Goal: Task Accomplishment & Management: Complete application form

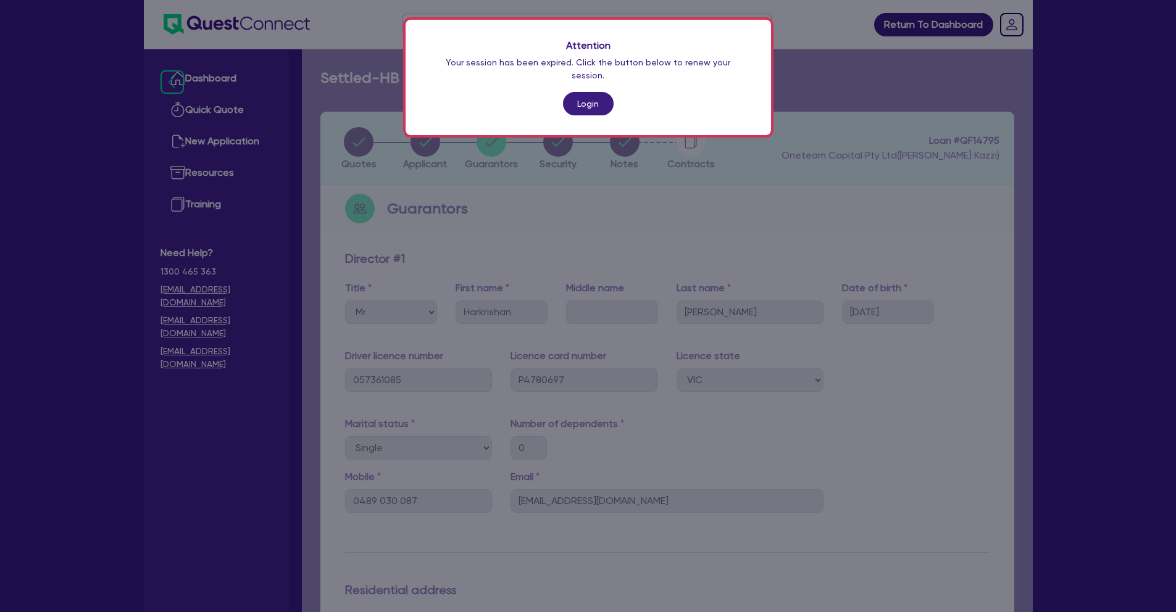
select select "MR"
select select "VIC"
select select "SINGLE"
select select "EQUIPMENT"
select select "CASH"
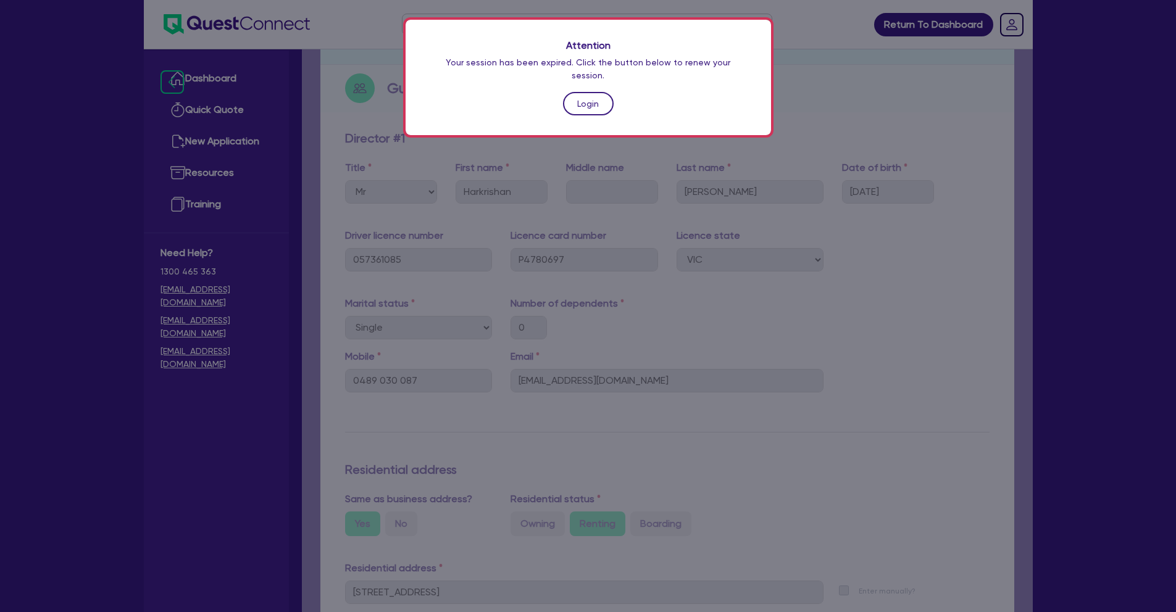
scroll to position [120, 0]
click at [593, 96] on link "Login" at bounding box center [588, 103] width 51 height 23
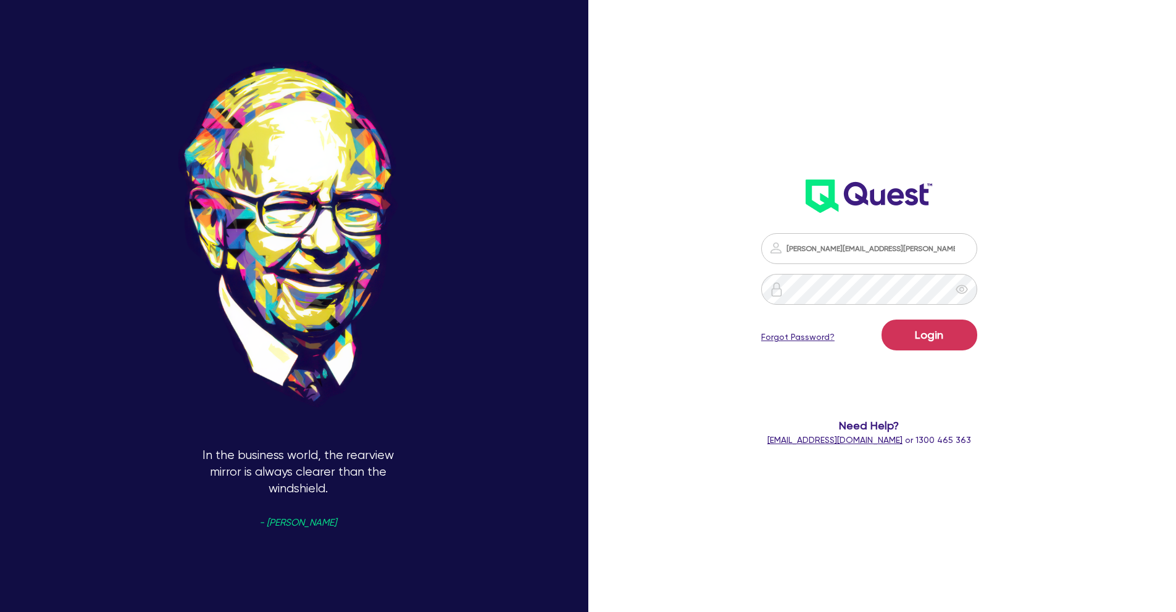
click at [927, 360] on form "[PERSON_NAME][EMAIL_ADDRESS][PERSON_NAME][DOMAIN_NAME] Login Forgot Password? N…" at bounding box center [869, 340] width 315 height 214
click at [927, 341] on button "Login" at bounding box center [929, 335] width 96 height 31
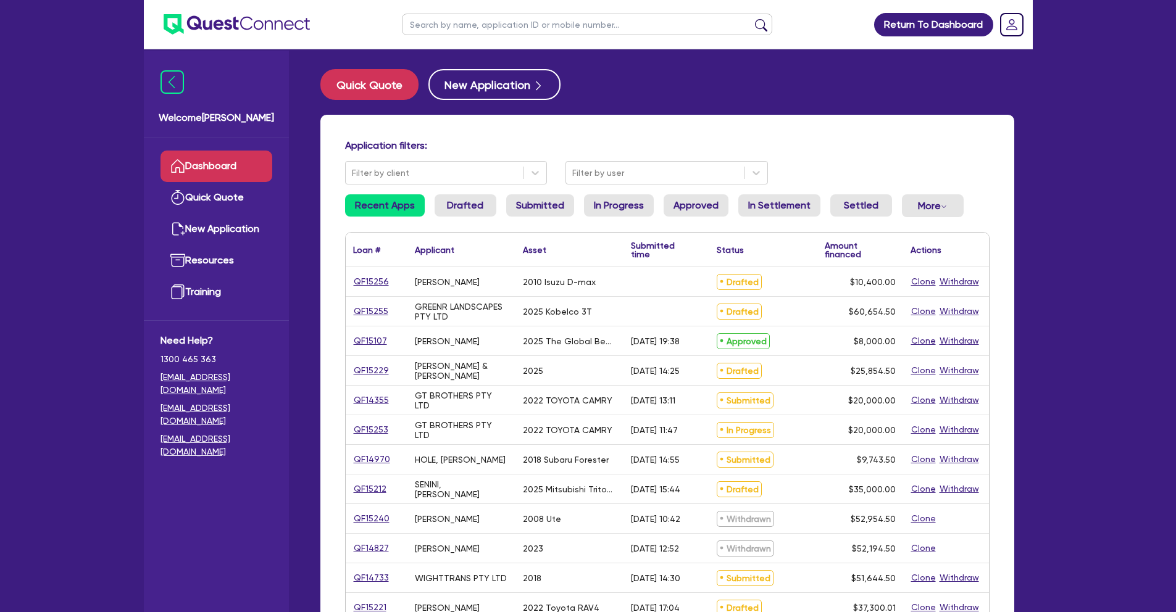
click at [429, 30] on input "text" at bounding box center [587, 25] width 370 height 22
type input "bhag"
click at [751, 19] on button "submit" at bounding box center [761, 27] width 20 height 17
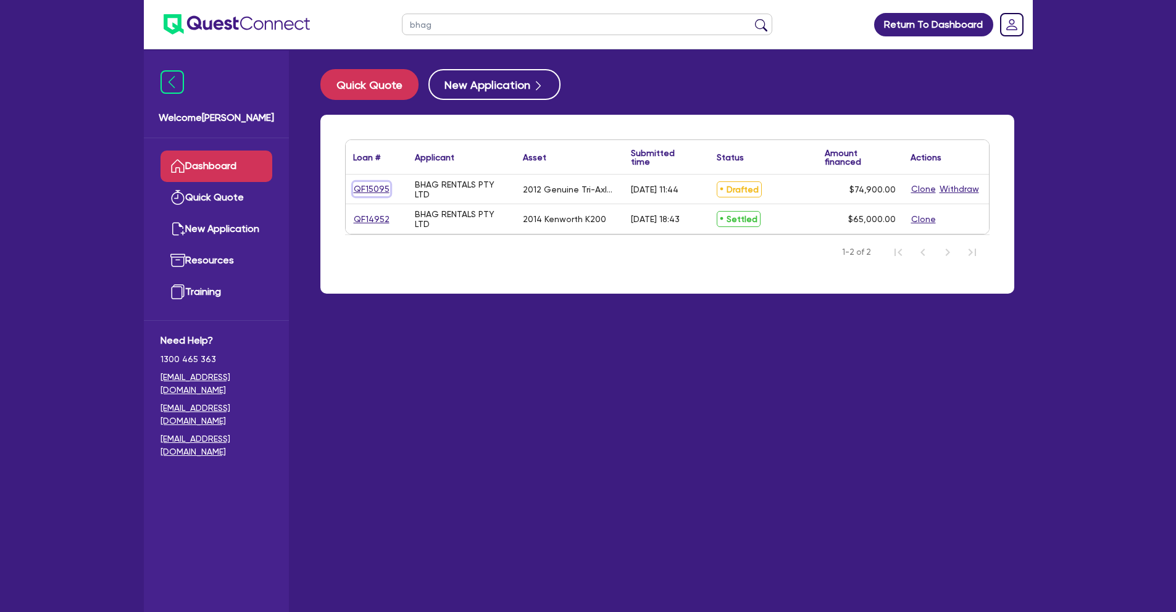
click at [374, 190] on link "QF15095" at bounding box center [371, 189] width 37 height 14
select select "PRIMARY_ASSETS"
select select "TRAILERS"
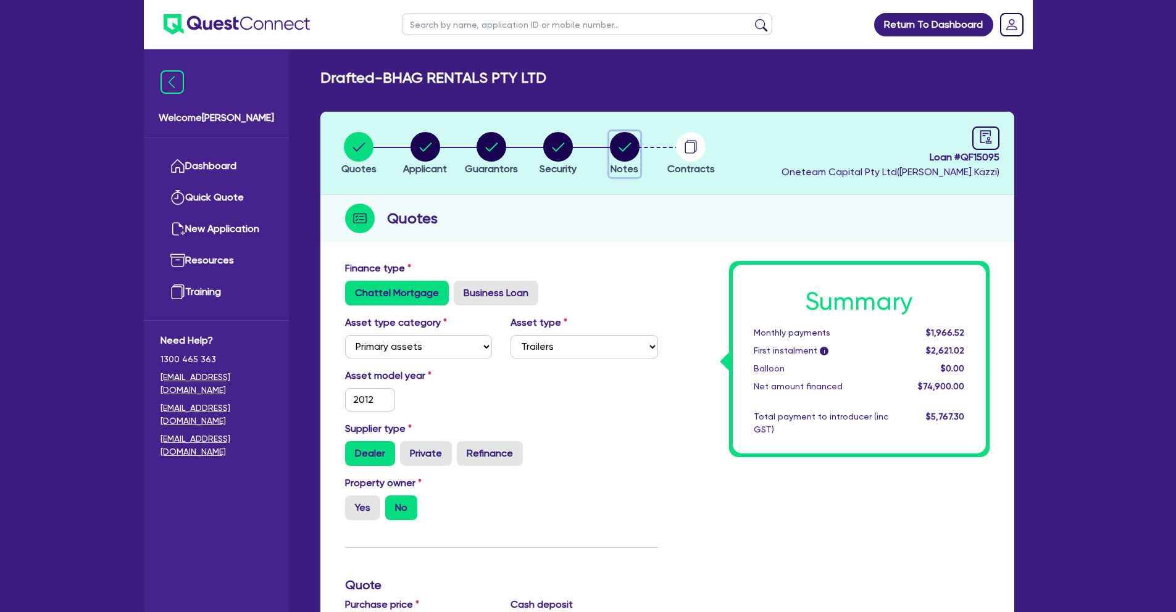
click at [623, 154] on circle "button" at bounding box center [625, 147] width 30 height 30
select select "Other"
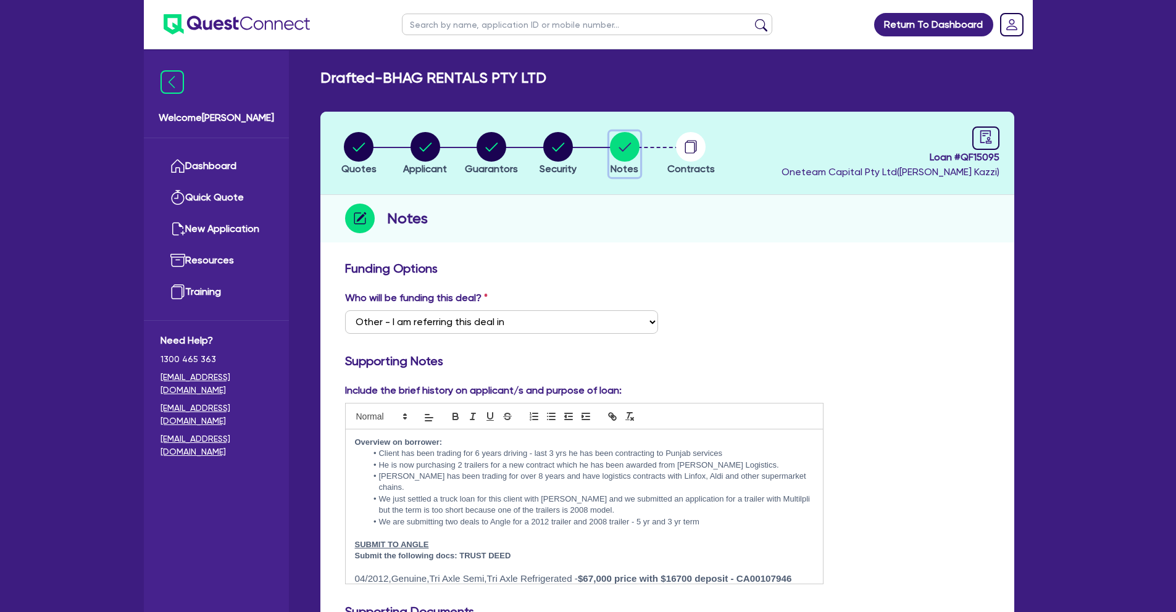
select select "PRIMARY_ASSETS"
select select "TRAILERS"
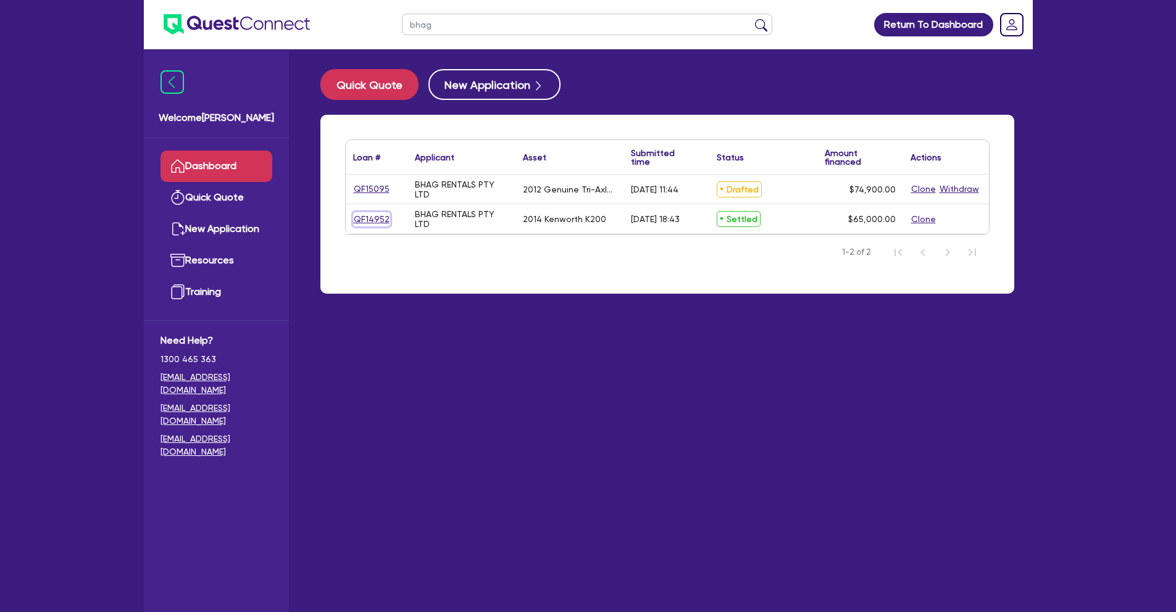
click at [373, 216] on link "QF14952" at bounding box center [371, 219] width 37 height 14
select select "PRIMARY_ASSETS"
select select "HEAVY_TRUCKS"
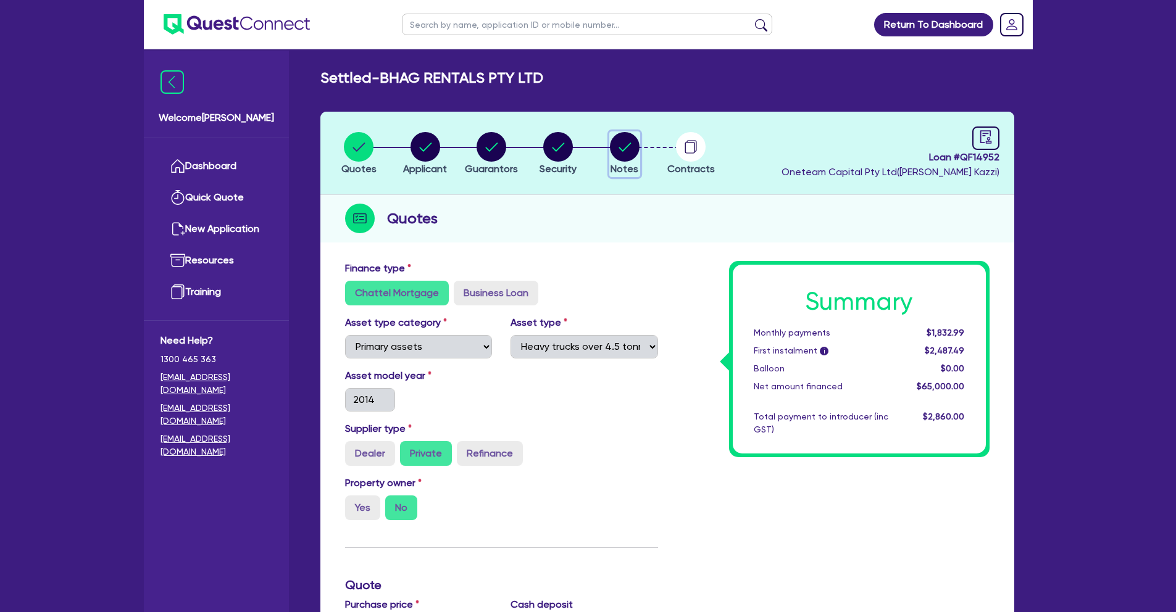
click at [631, 150] on circle "button" at bounding box center [625, 147] width 30 height 30
select select "Other"
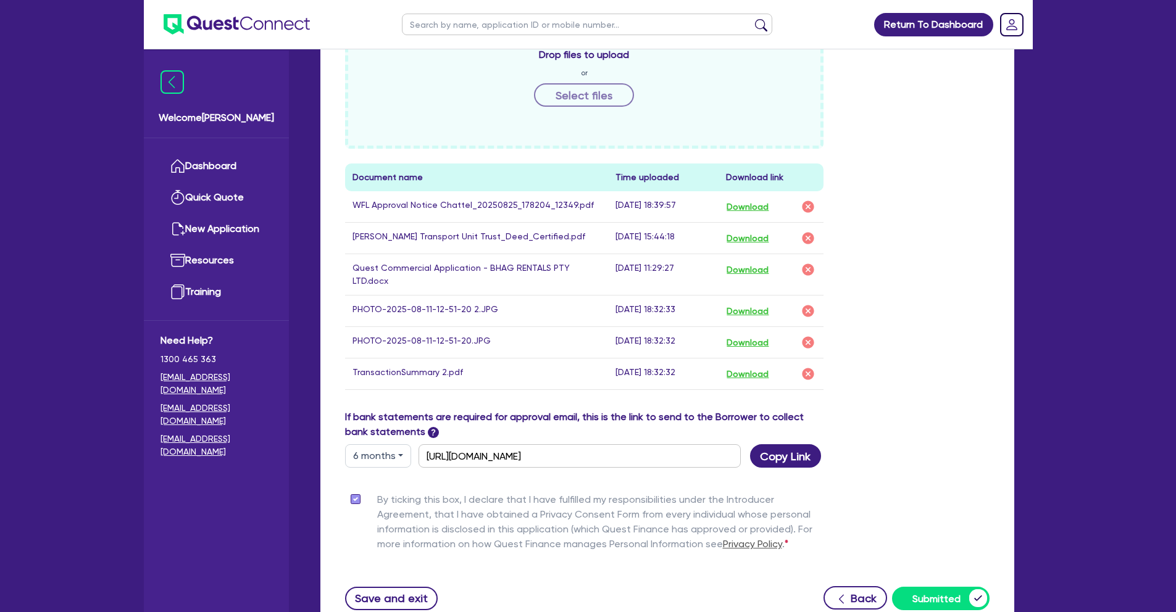
scroll to position [607, 0]
